Goal: Check status

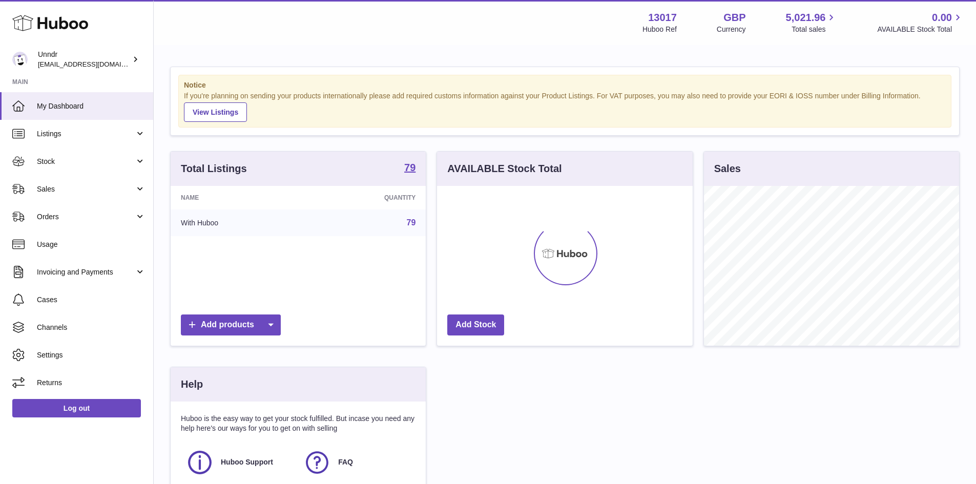
scroll to position [160, 256]
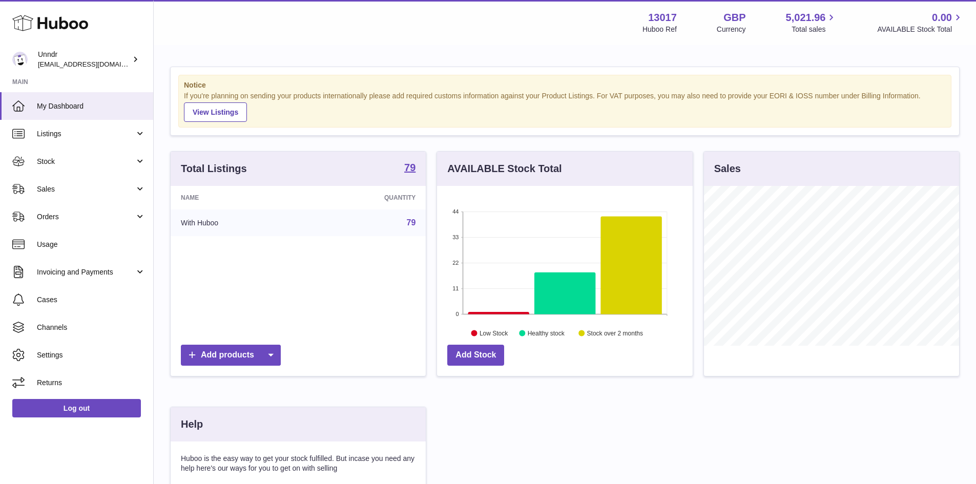
drag, startPoint x: 94, startPoint y: 164, endPoint x: 101, endPoint y: 188, distance: 25.1
click at [94, 164] on span "Stock" at bounding box center [86, 162] width 98 height 10
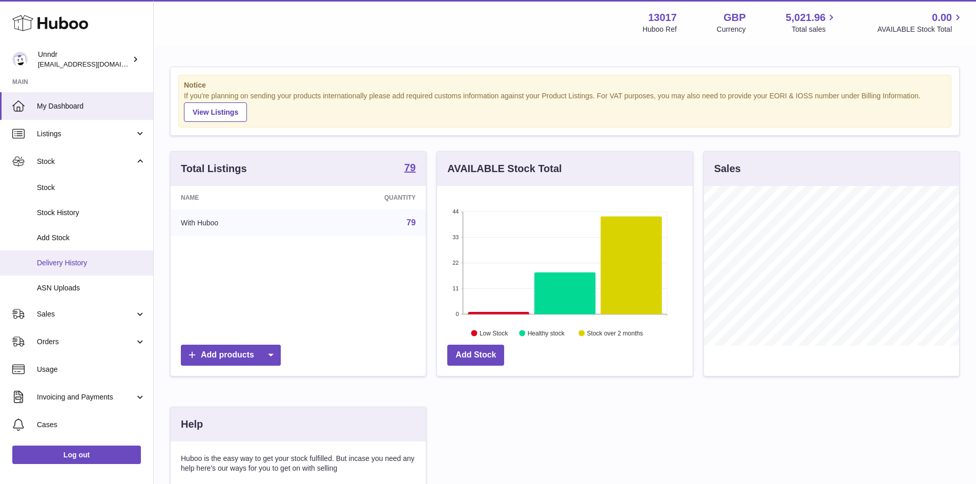
click at [106, 266] on span "Delivery History" at bounding box center [91, 263] width 109 height 10
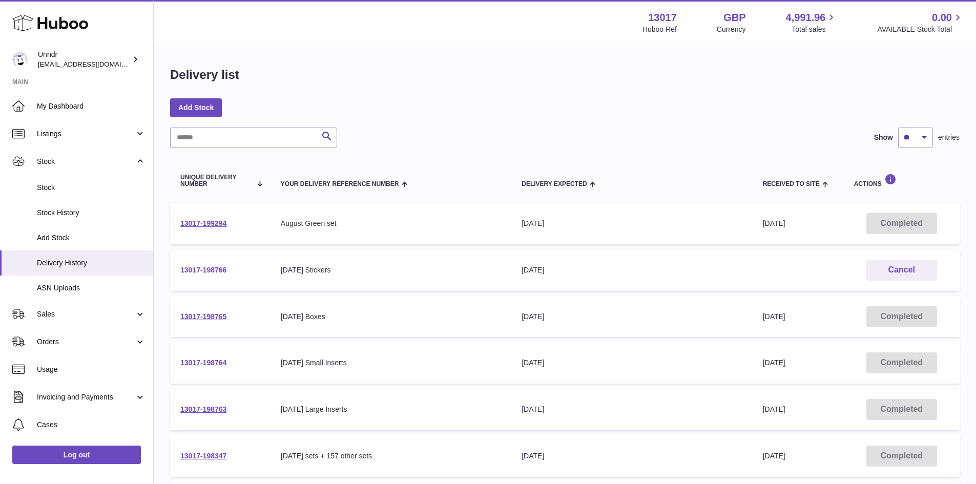
click at [210, 271] on link "13017-198766" at bounding box center [203, 270] width 46 height 8
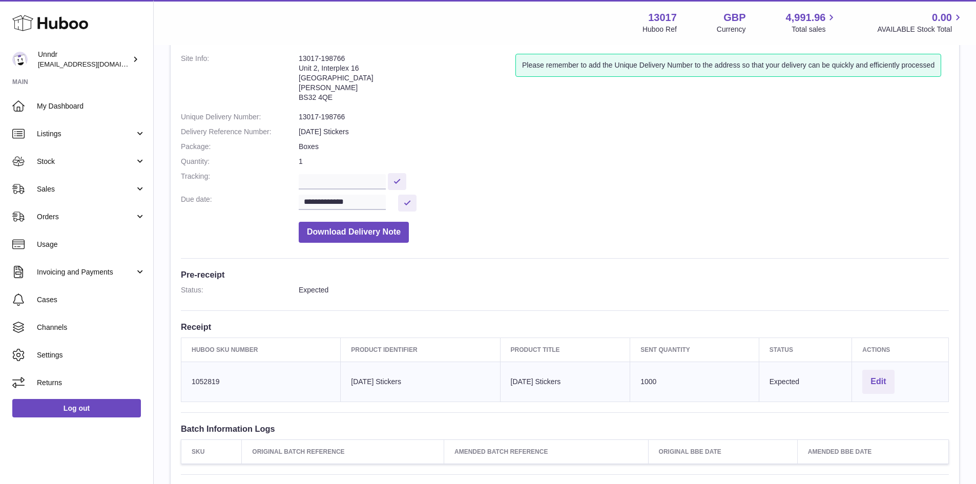
scroll to position [205, 0]
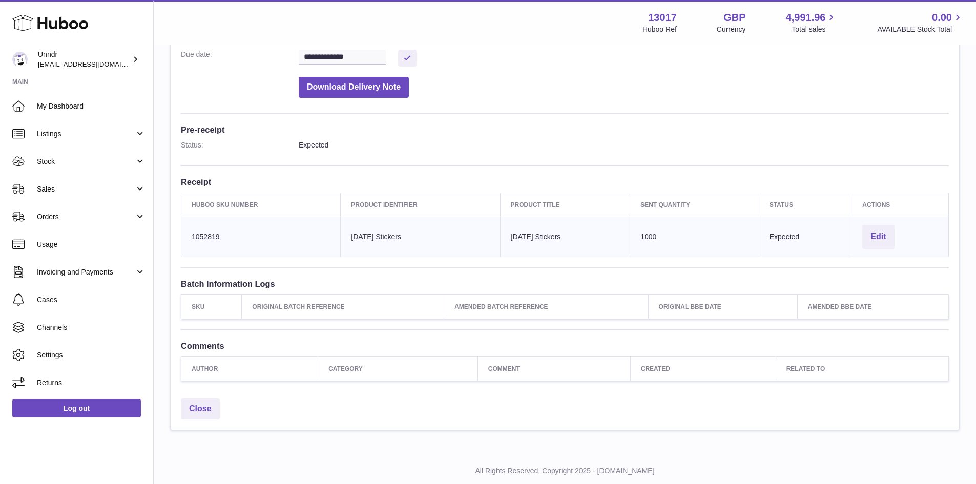
drag, startPoint x: 495, startPoint y: 236, endPoint x: 853, endPoint y: 238, distance: 358.1
click at [853, 238] on tr "Huboo SKU Number 1052819 Client Identifier 1000 August Stickers Product title 1…" at bounding box center [564, 237] width 767 height 40
click at [598, 252] on td "Product title 1000 August Stickers" at bounding box center [565, 237] width 130 height 40
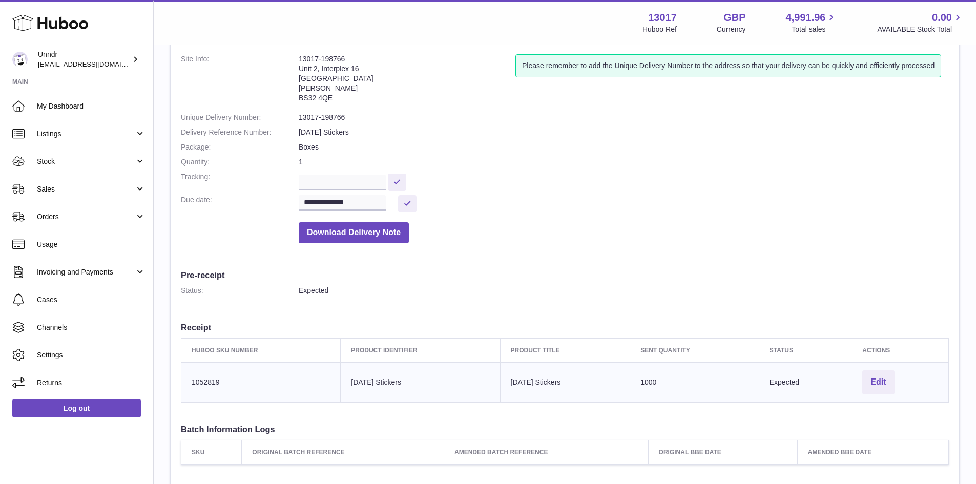
scroll to position [0, 0]
